Goal: Transaction & Acquisition: Subscribe to service/newsletter

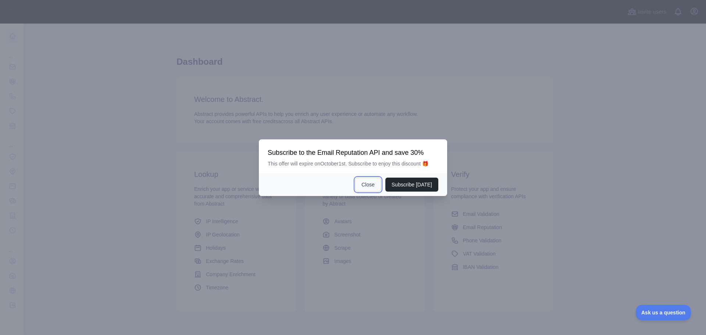
click at [365, 184] on button "Close" at bounding box center [368, 185] width 26 height 14
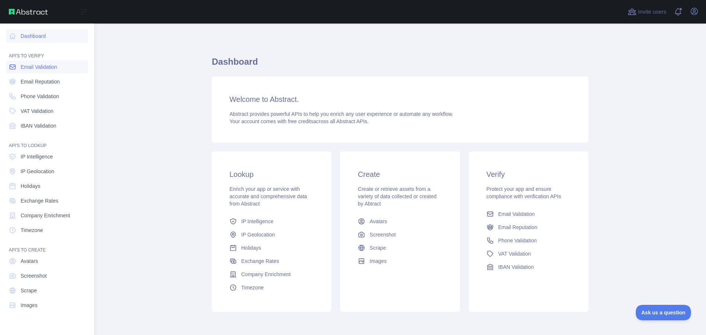
click at [39, 72] on link "Email Validation" at bounding box center [47, 66] width 82 height 13
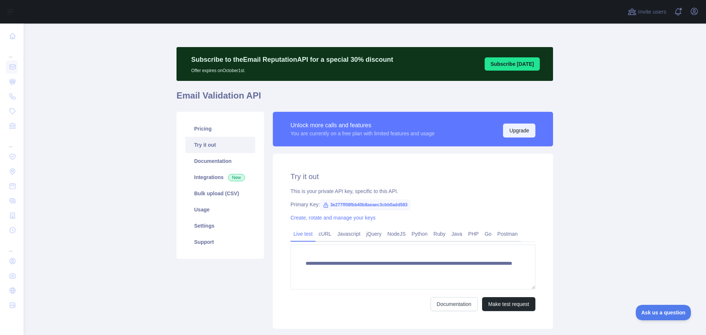
click at [506, 131] on button "Upgrade" at bounding box center [519, 131] width 32 height 14
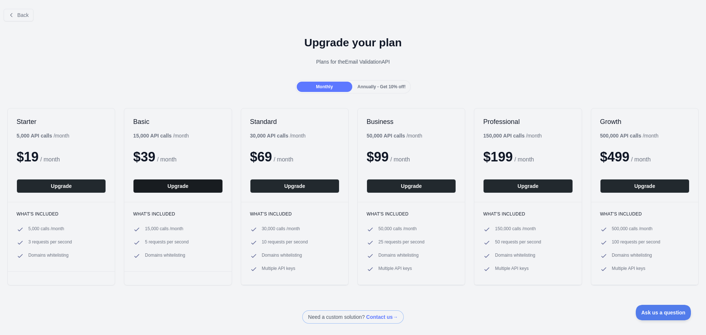
click at [172, 185] on button "Upgrade" at bounding box center [177, 186] width 89 height 14
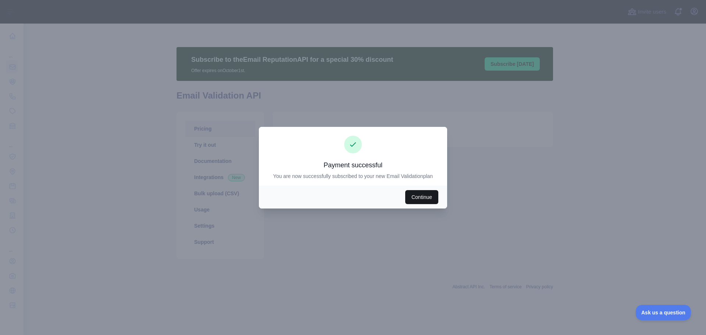
click at [424, 199] on button "Continue" at bounding box center [421, 197] width 33 height 14
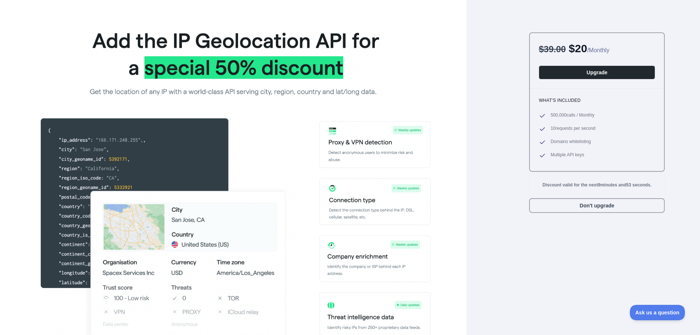
click at [494, 59] on div "$ 39.00 $ 20 / Monthly Upgrade What's included 500,000 calls / Monthly 10 reque…" at bounding box center [584, 171] width 197 height 343
click at [612, 205] on button "Don't upgrade" at bounding box center [598, 205] width 136 height 15
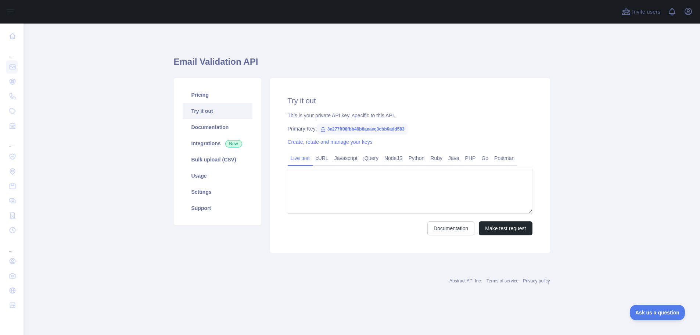
type textarea "**********"
